Goal: Transaction & Acquisition: Purchase product/service

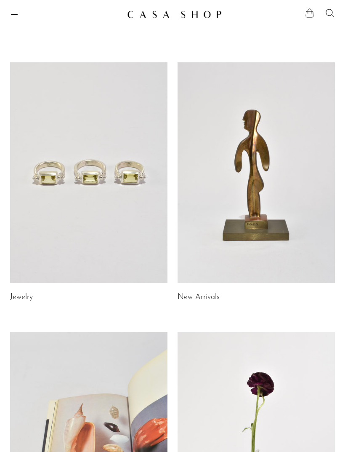
click at [17, 18] on icon "Menu" at bounding box center [15, 14] width 10 height 10
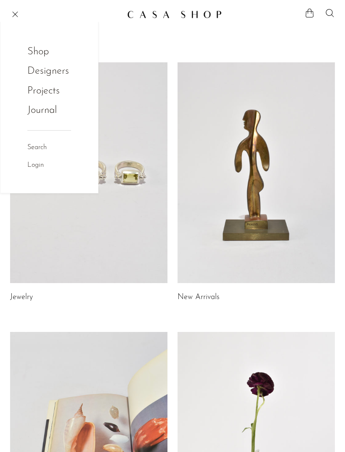
click at [30, 46] on link "Shop" at bounding box center [43, 52] width 33 height 16
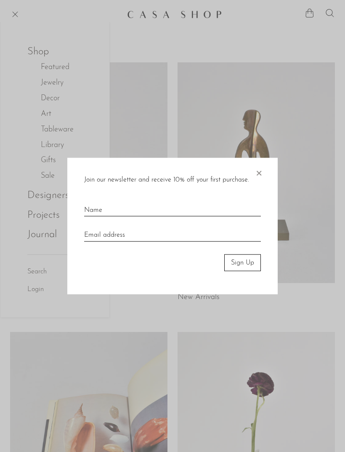
click at [257, 176] on span "×" at bounding box center [259, 170] width 8 height 27
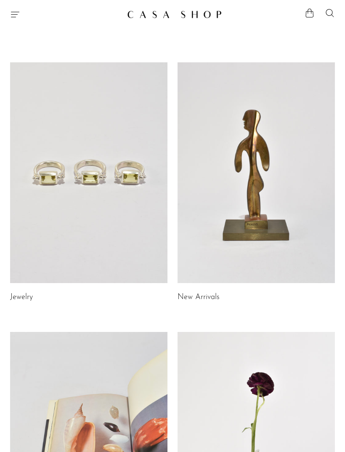
click at [226, 15] on div at bounding box center [280, 14] width 110 height 13
click at [280, 220] on link at bounding box center [256, 172] width 157 height 221
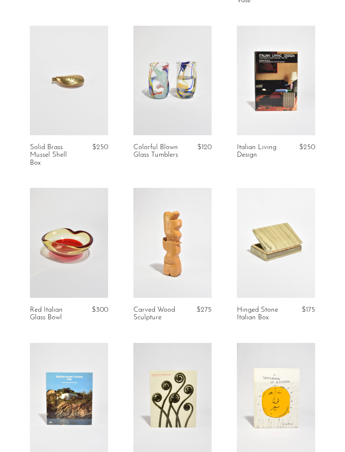
scroll to position [195, 0]
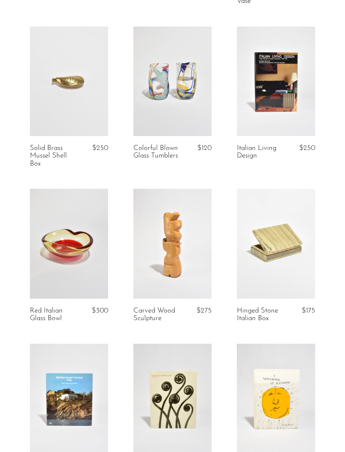
click at [201, 100] on link at bounding box center [172, 81] width 78 height 109
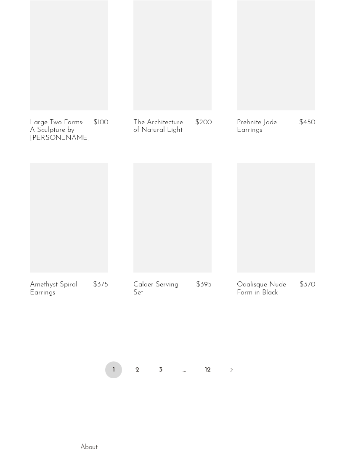
scroll to position [1801, 0]
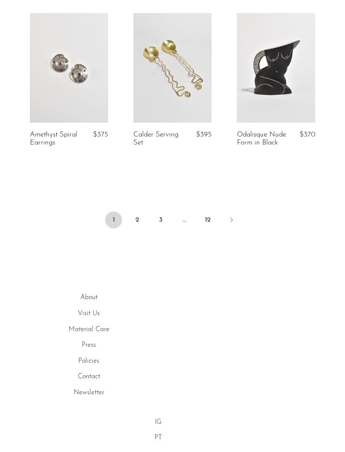
click at [131, 228] on link "2" at bounding box center [137, 219] width 17 height 17
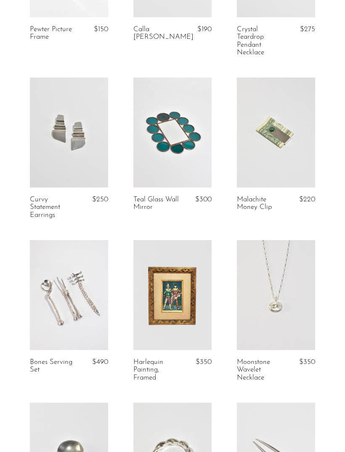
scroll to position [478, 0]
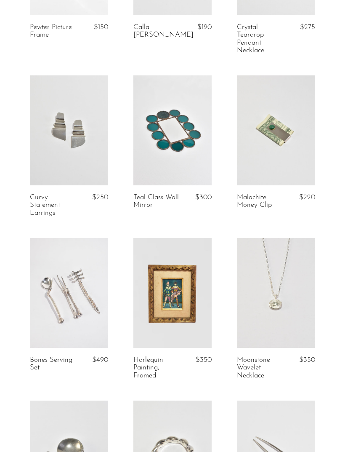
click at [54, 130] on link at bounding box center [69, 129] width 78 height 109
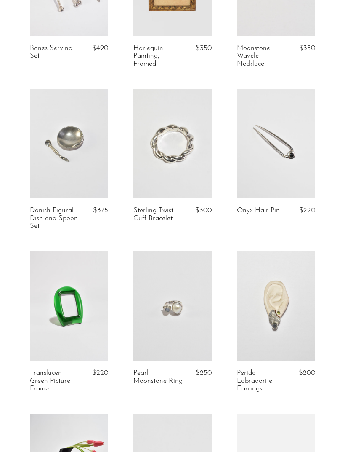
scroll to position [861, 0]
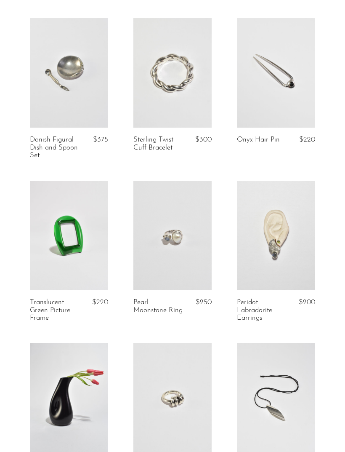
click at [293, 87] on link at bounding box center [276, 72] width 78 height 109
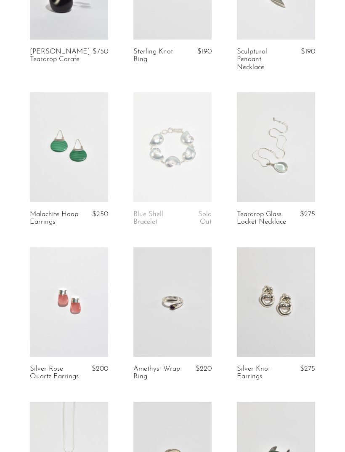
scroll to position [1274, 0]
click at [60, 136] on link at bounding box center [69, 146] width 78 height 109
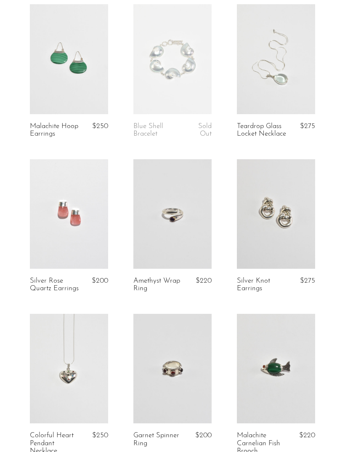
scroll to position [1368, 0]
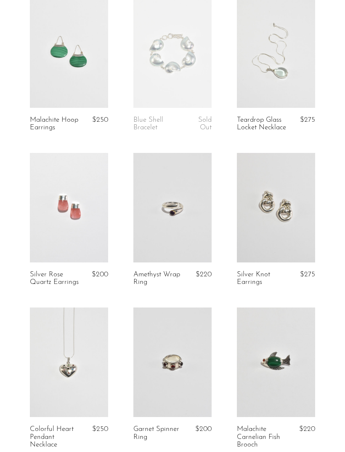
click at [64, 187] on link at bounding box center [69, 207] width 78 height 109
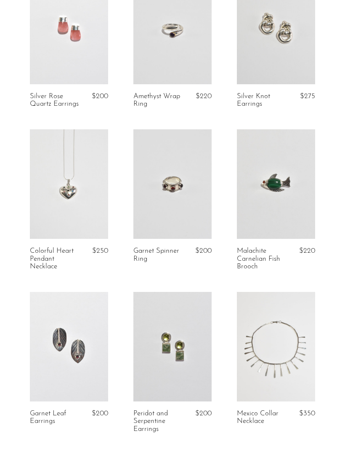
scroll to position [1552, 0]
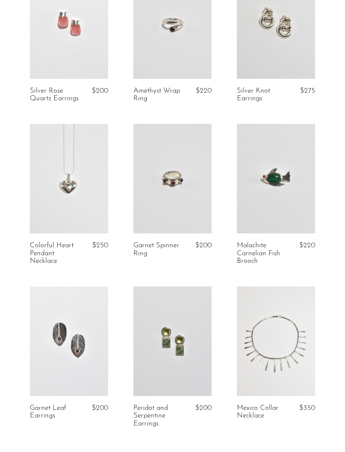
click at [203, 195] on link at bounding box center [172, 178] width 78 height 109
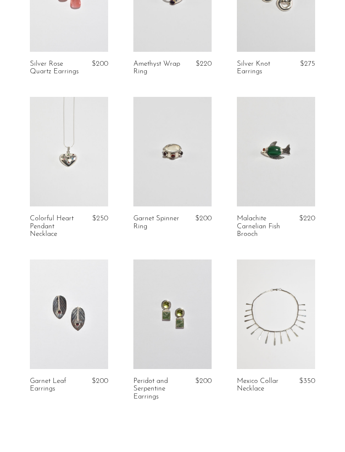
scroll to position [1577, 0]
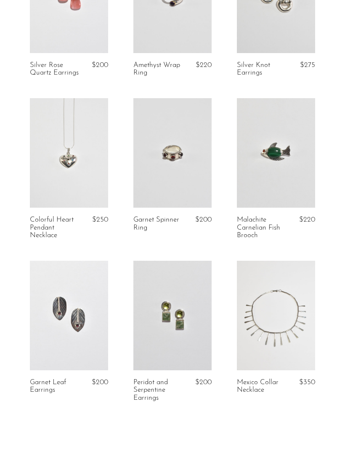
click at [53, 128] on link at bounding box center [69, 152] width 78 height 109
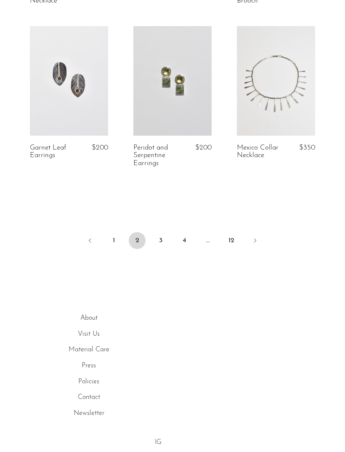
scroll to position [1814, 0]
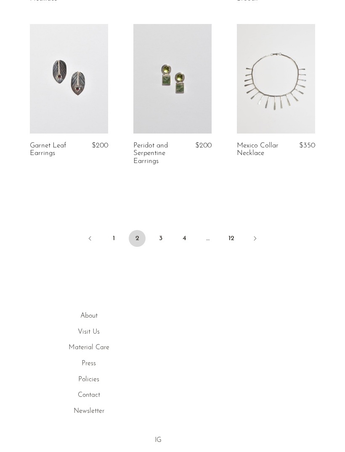
click at [162, 235] on link "3" at bounding box center [160, 238] width 17 height 17
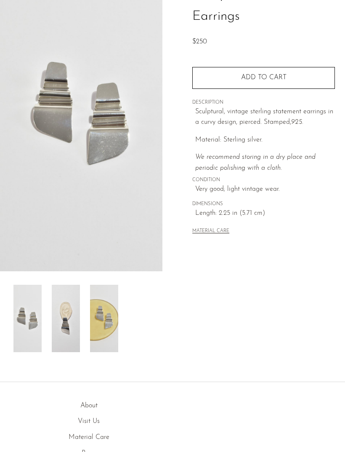
scroll to position [95, 0]
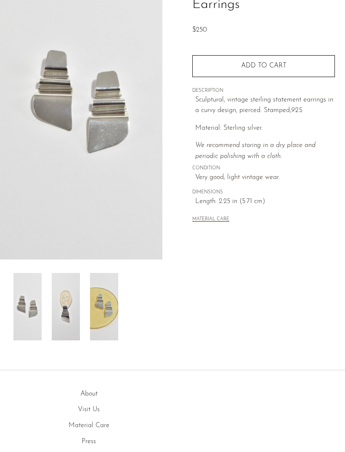
click at [69, 280] on img at bounding box center [66, 306] width 28 height 67
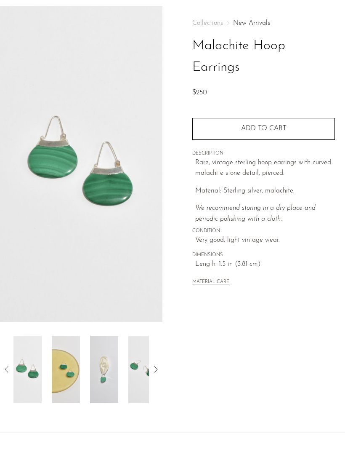
scroll to position [85, 0]
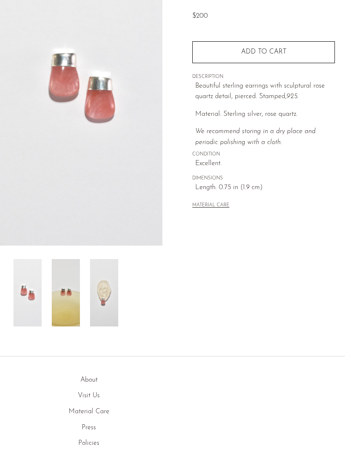
scroll to position [112, 0]
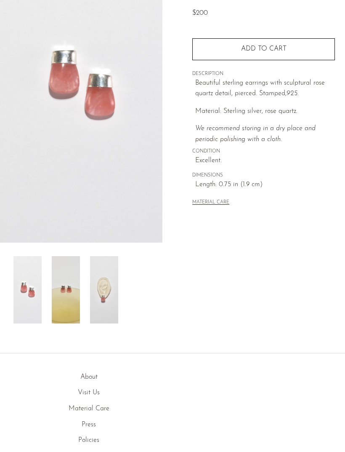
click at [97, 280] on img at bounding box center [104, 289] width 28 height 67
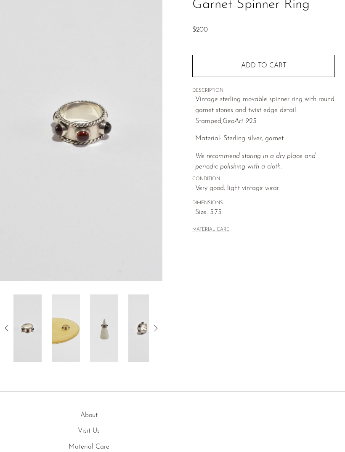
scroll to position [73, 0]
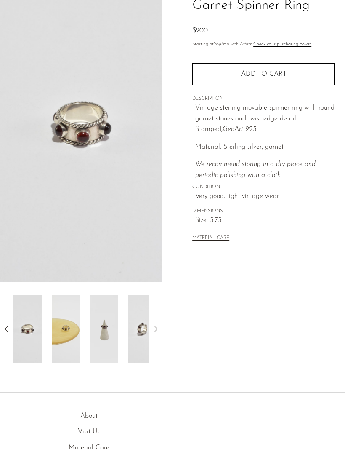
click at [93, 308] on img at bounding box center [104, 328] width 28 height 67
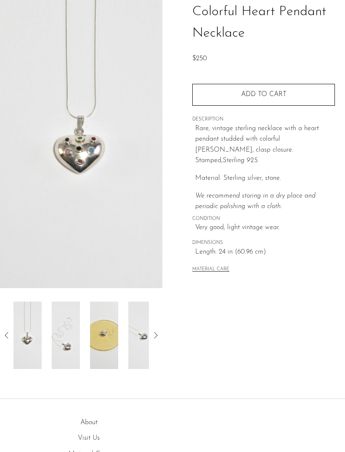
scroll to position [67, 0]
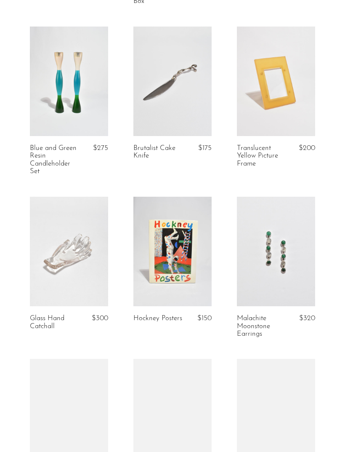
scroll to position [231, 0]
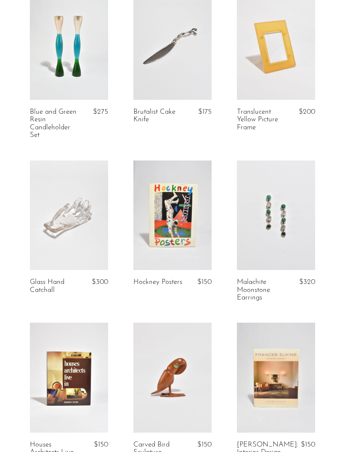
click at [147, 207] on link at bounding box center [172, 214] width 78 height 109
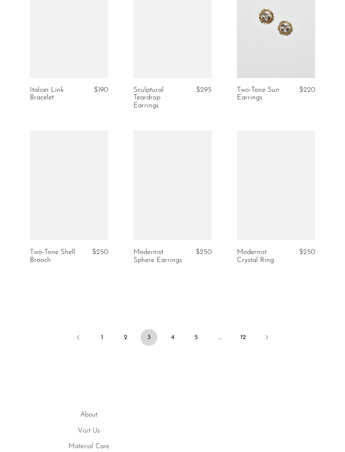
scroll to position [1714, 0]
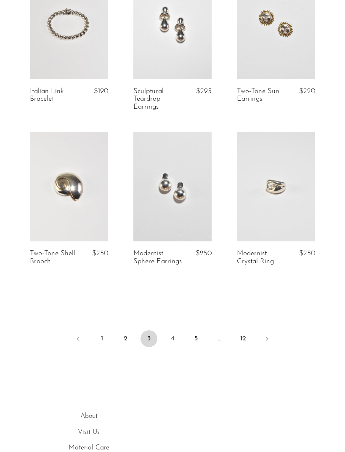
click at [294, 220] on link at bounding box center [276, 186] width 78 height 109
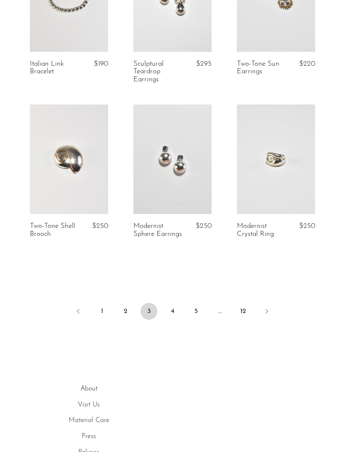
click at [180, 313] on link "4" at bounding box center [172, 311] width 17 height 17
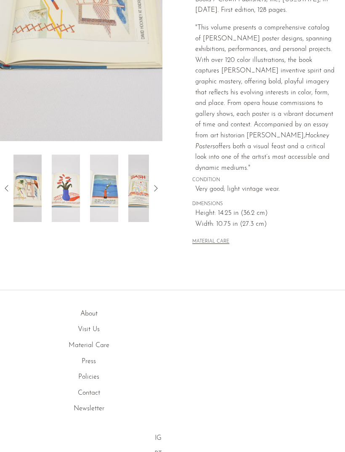
scroll to position [214, 0]
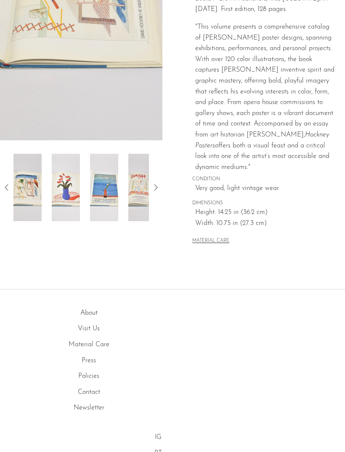
click at [5, 185] on icon at bounding box center [7, 187] width 10 height 10
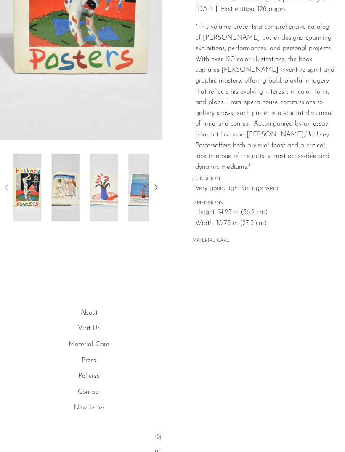
click at [31, 187] on img at bounding box center [27, 187] width 28 height 67
click at [26, 177] on img at bounding box center [27, 187] width 28 height 67
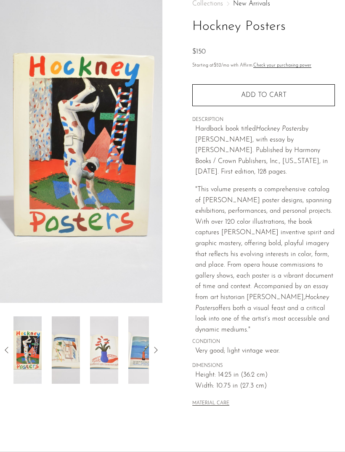
scroll to position [52, 0]
click at [307, 90] on button "Add to cart" at bounding box center [263, 95] width 143 height 22
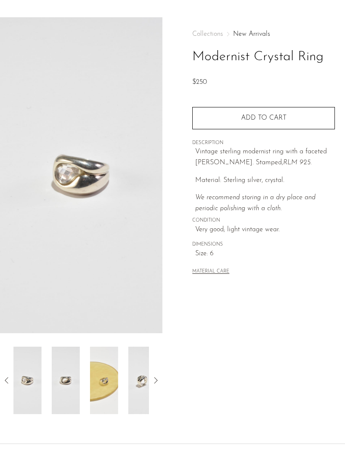
scroll to position [4, 0]
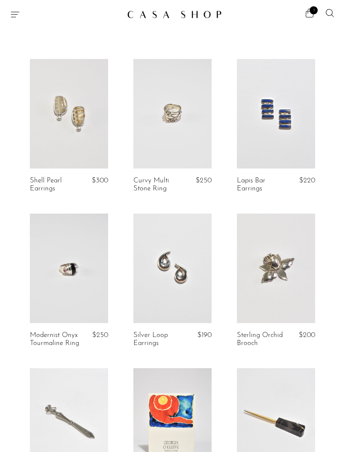
click at [307, 162] on link at bounding box center [276, 113] width 78 height 109
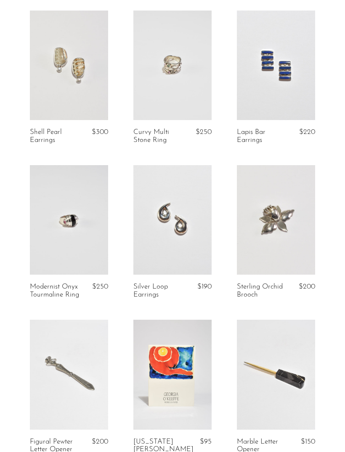
scroll to position [36, 0]
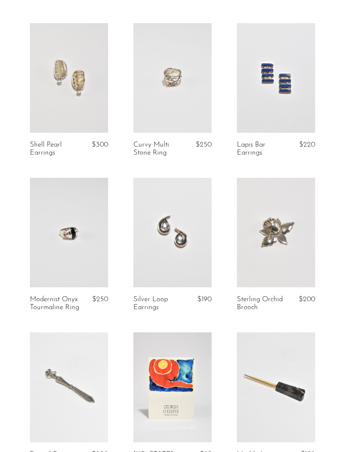
click at [303, 244] on link at bounding box center [276, 232] width 78 height 109
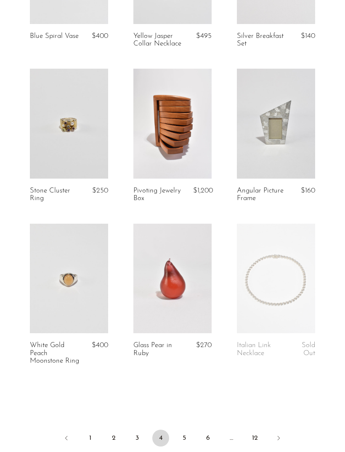
scroll to position [1653, 0]
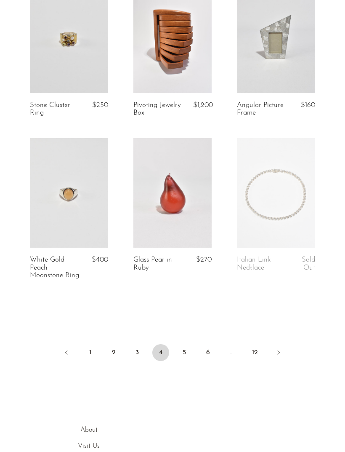
click at [190, 360] on link "5" at bounding box center [184, 352] width 17 height 17
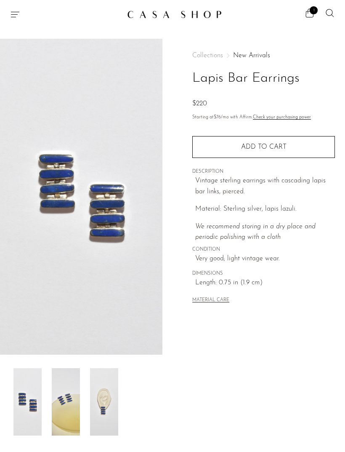
click at [318, 157] on button "Add to cart" at bounding box center [263, 147] width 143 height 22
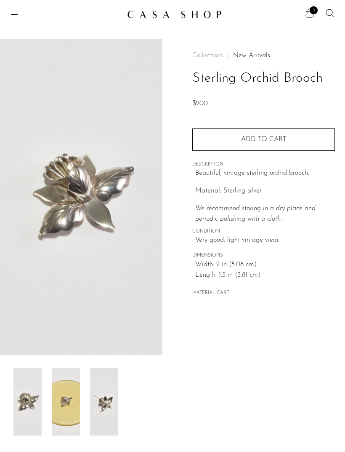
click at [100, 419] on img at bounding box center [104, 401] width 28 height 67
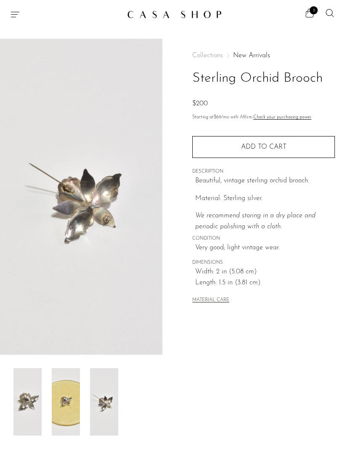
click at [62, 405] on img at bounding box center [66, 401] width 28 height 67
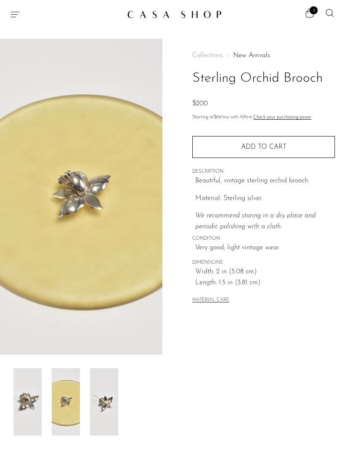
click at [31, 398] on img at bounding box center [27, 401] width 28 height 67
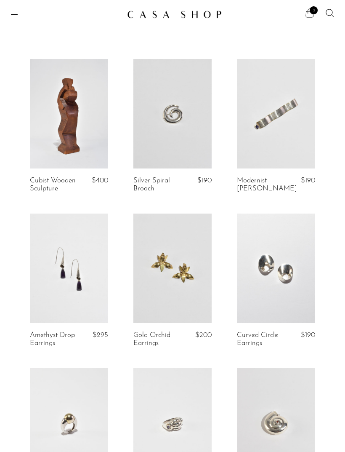
click at [288, 153] on link at bounding box center [276, 113] width 78 height 109
click at [189, 284] on link at bounding box center [172, 267] width 78 height 109
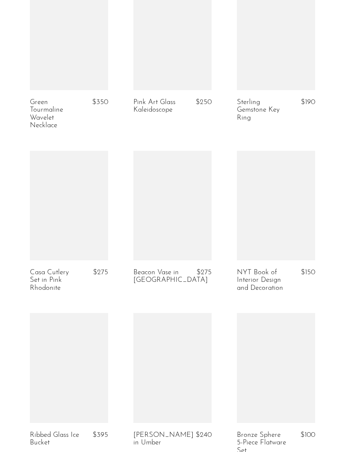
scroll to position [691, 0]
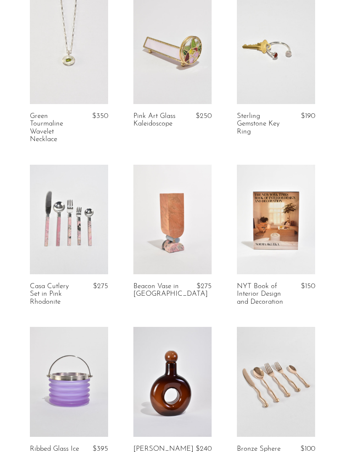
click at [281, 253] on link at bounding box center [276, 219] width 78 height 109
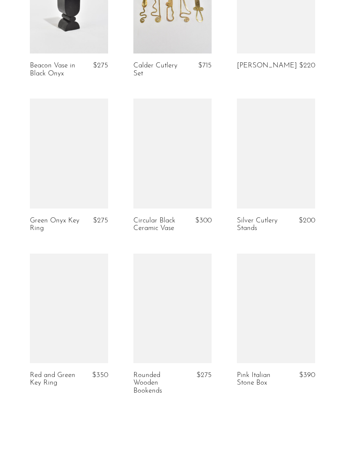
scroll to position [1624, 0]
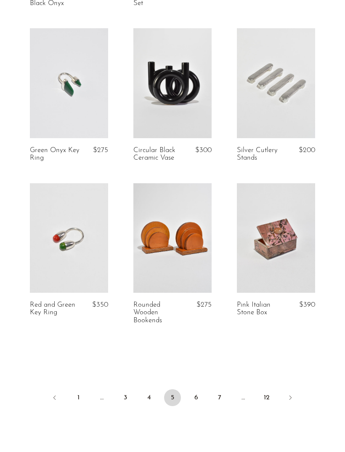
click at [199, 406] on link "6" at bounding box center [196, 397] width 17 height 17
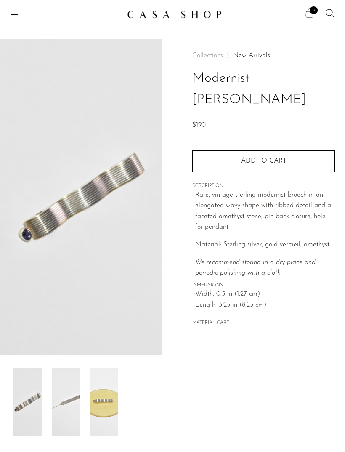
click at [99, 420] on img at bounding box center [104, 401] width 28 height 67
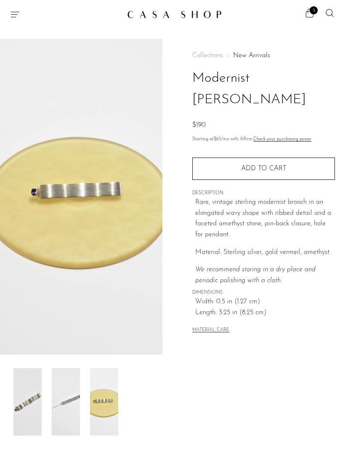
click at [65, 414] on img at bounding box center [66, 401] width 28 height 67
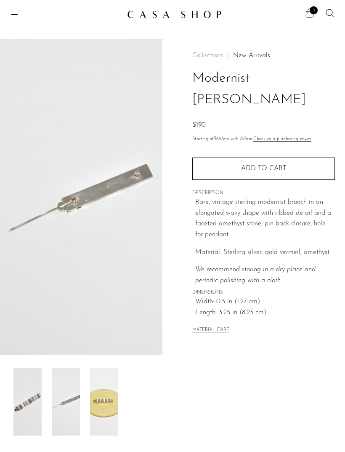
click at [26, 403] on img at bounding box center [27, 401] width 28 height 67
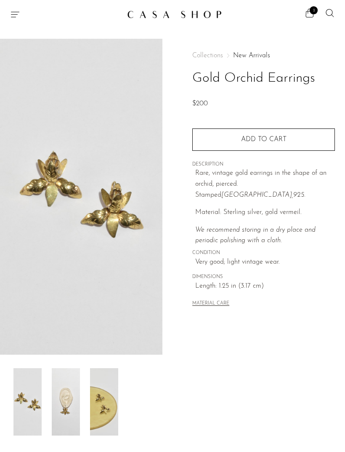
click at [80, 380] on img at bounding box center [66, 401] width 28 height 67
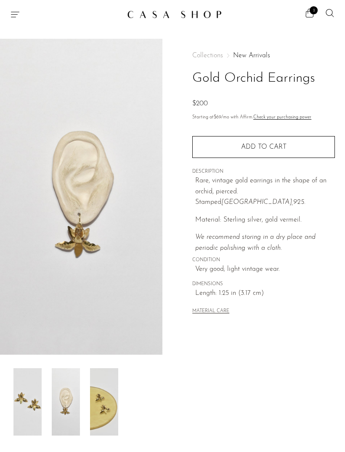
click at [294, 148] on button "Add to cart" at bounding box center [263, 147] width 143 height 22
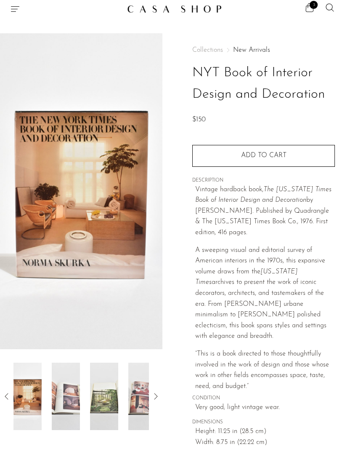
scroll to position [5, 0]
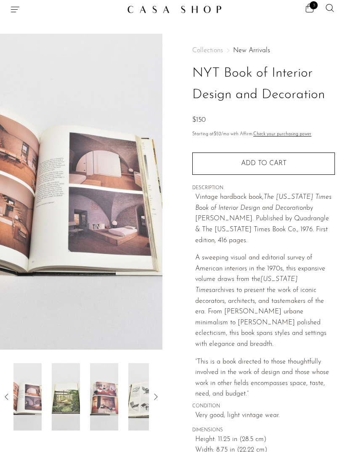
click at [88, 387] on div at bounding box center [81, 396] width 136 height 67
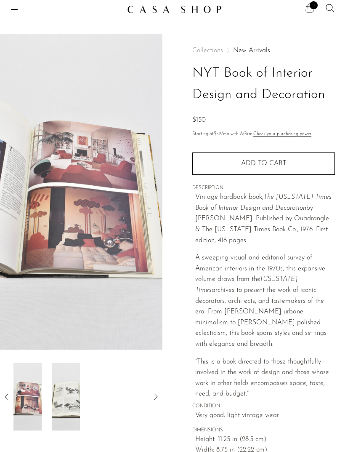
click at [107, 399] on div at bounding box center [81, 396] width 136 height 67
click at [119, 391] on div at bounding box center [81, 396] width 136 height 67
click at [122, 403] on div at bounding box center [81, 396] width 136 height 67
click at [126, 390] on div at bounding box center [81, 396] width 136 height 67
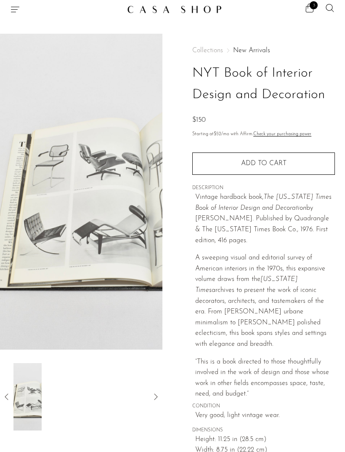
click at [283, 163] on span "Add to cart" at bounding box center [263, 163] width 45 height 7
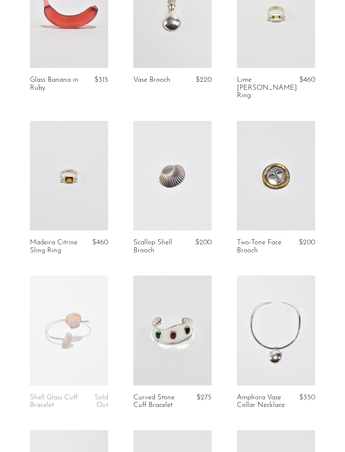
scroll to position [1207, 0]
click at [182, 324] on link at bounding box center [172, 329] width 78 height 109
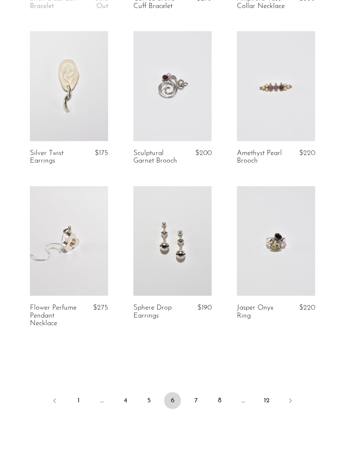
scroll to position [1605, 0]
click at [197, 392] on link "7" at bounding box center [196, 400] width 17 height 17
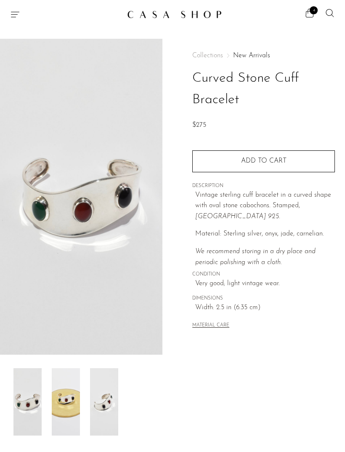
click at [70, 387] on img at bounding box center [66, 401] width 28 height 67
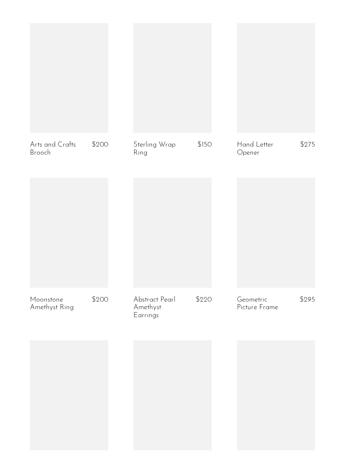
scroll to position [1148, 0]
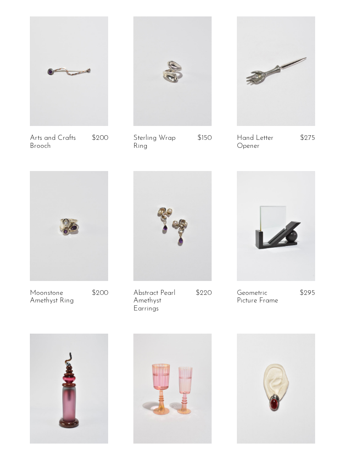
click at [73, 95] on link at bounding box center [69, 70] width 78 height 109
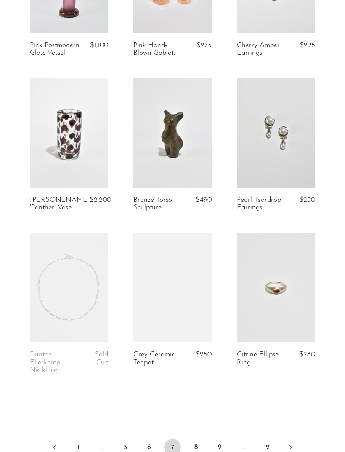
scroll to position [1559, 0]
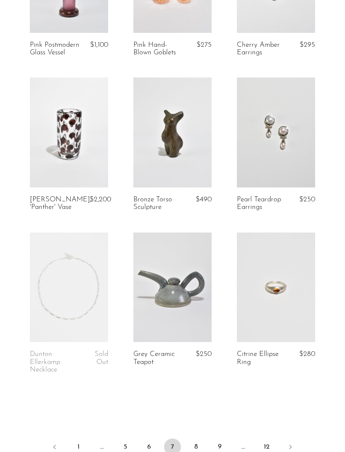
click at [201, 444] on link "8" at bounding box center [196, 446] width 17 height 17
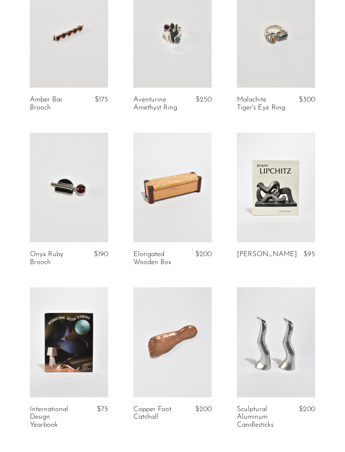
scroll to position [1646, 0]
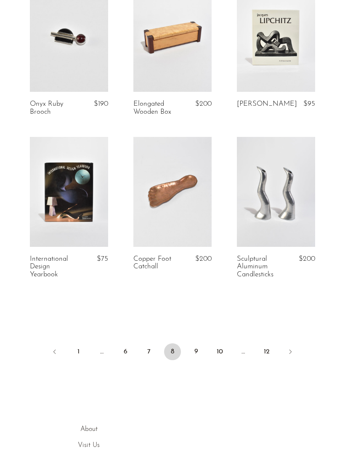
click at [195, 357] on link "9" at bounding box center [196, 351] width 17 height 17
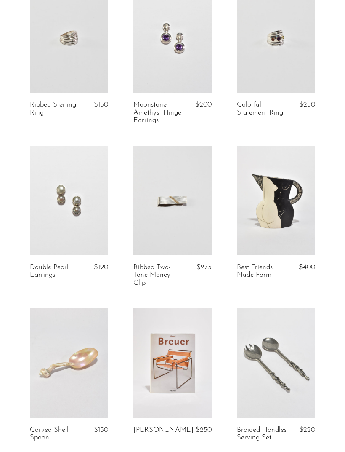
scroll to position [1071, 0]
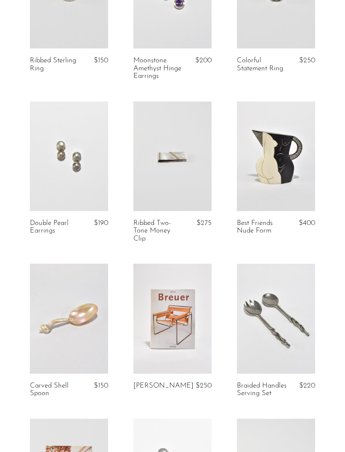
click at [189, 333] on link at bounding box center [172, 318] width 78 height 109
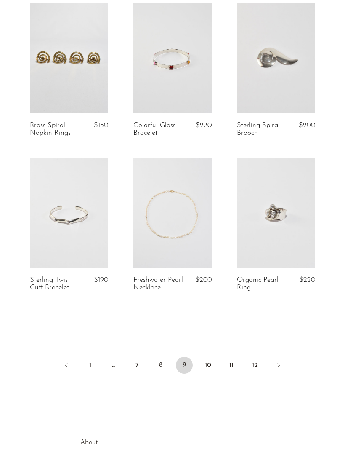
scroll to position [1640, 0]
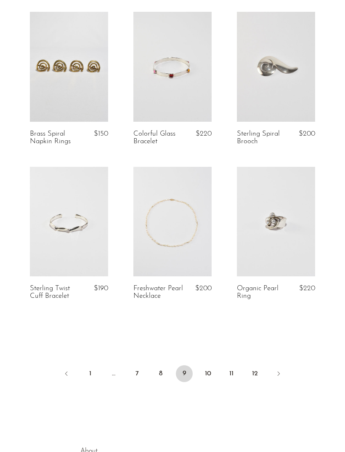
click at [212, 377] on link "10" at bounding box center [208, 373] width 17 height 17
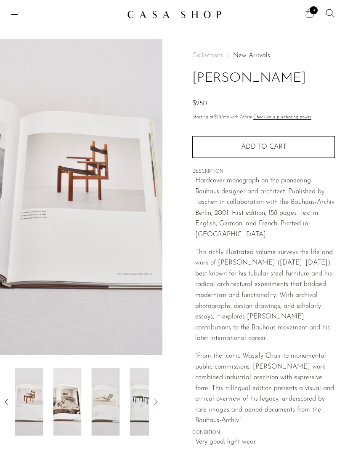
click at [80, 398] on img at bounding box center [67, 401] width 28 height 67
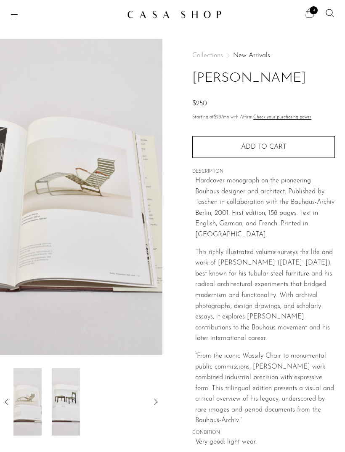
click at [321, 154] on button "Add to cart" at bounding box center [263, 147] width 143 height 22
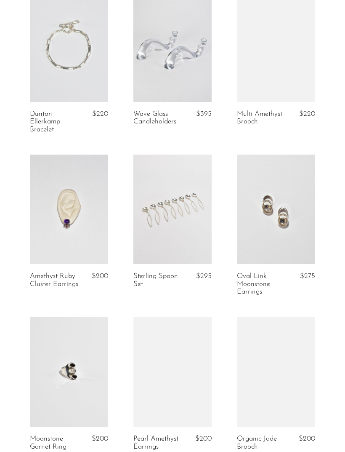
scroll to position [1049, 0]
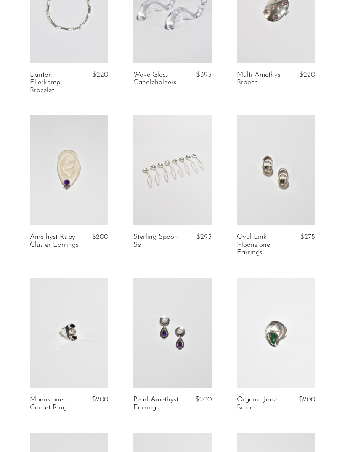
click at [310, 369] on link at bounding box center [276, 332] width 78 height 109
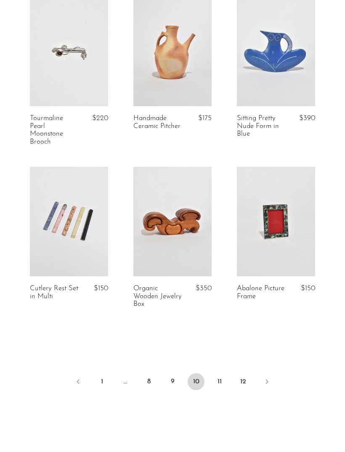
scroll to position [1648, 0]
click at [222, 377] on link "11" at bounding box center [219, 381] width 17 height 17
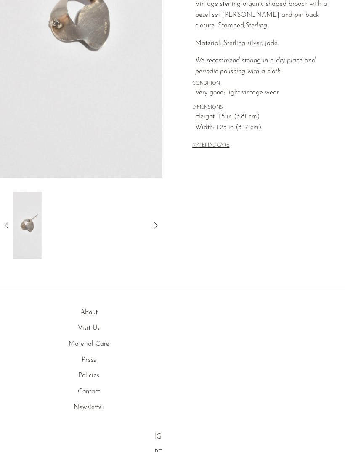
scroll to position [194, 0]
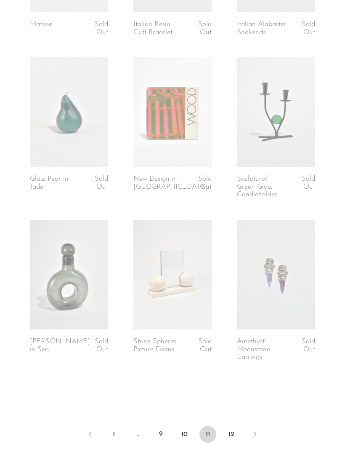
scroll to position [1571, 0]
click at [236, 436] on link "12" at bounding box center [231, 434] width 17 height 17
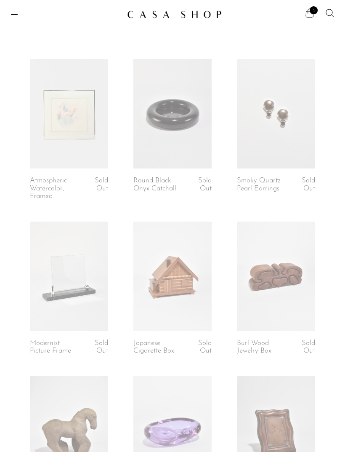
click at [307, 18] on icon at bounding box center [310, 13] width 10 height 10
